Goal: Check status: Check status

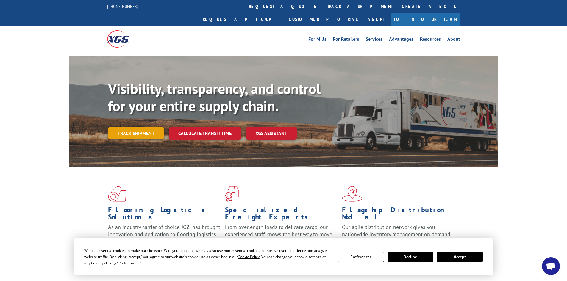
click at [137, 127] on link "Track shipment" at bounding box center [136, 133] width 56 height 12
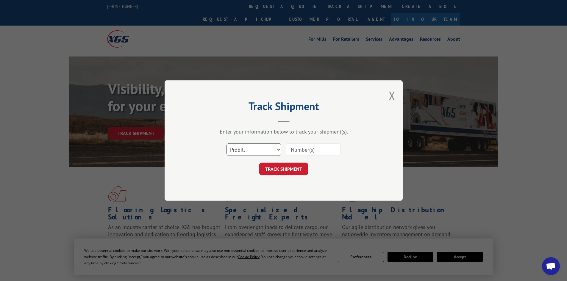
click at [271, 151] on select "Select category... Probill BOL PO" at bounding box center [253, 149] width 55 height 12
select select "bol"
click at [226, 143] on select "Select category... Probill BOL PO" at bounding box center [253, 149] width 55 height 12
click at [298, 151] on input at bounding box center [313, 149] width 55 height 12
type input "7015753"
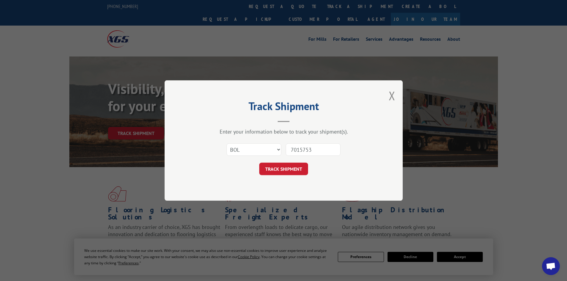
click button "TRACK SHIPMENT" at bounding box center [283, 169] width 49 height 12
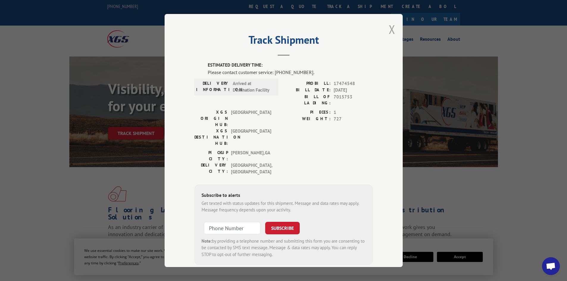
click at [388, 29] on button "Close modal" at bounding box center [391, 29] width 7 height 16
